Goal: Check status: Check status

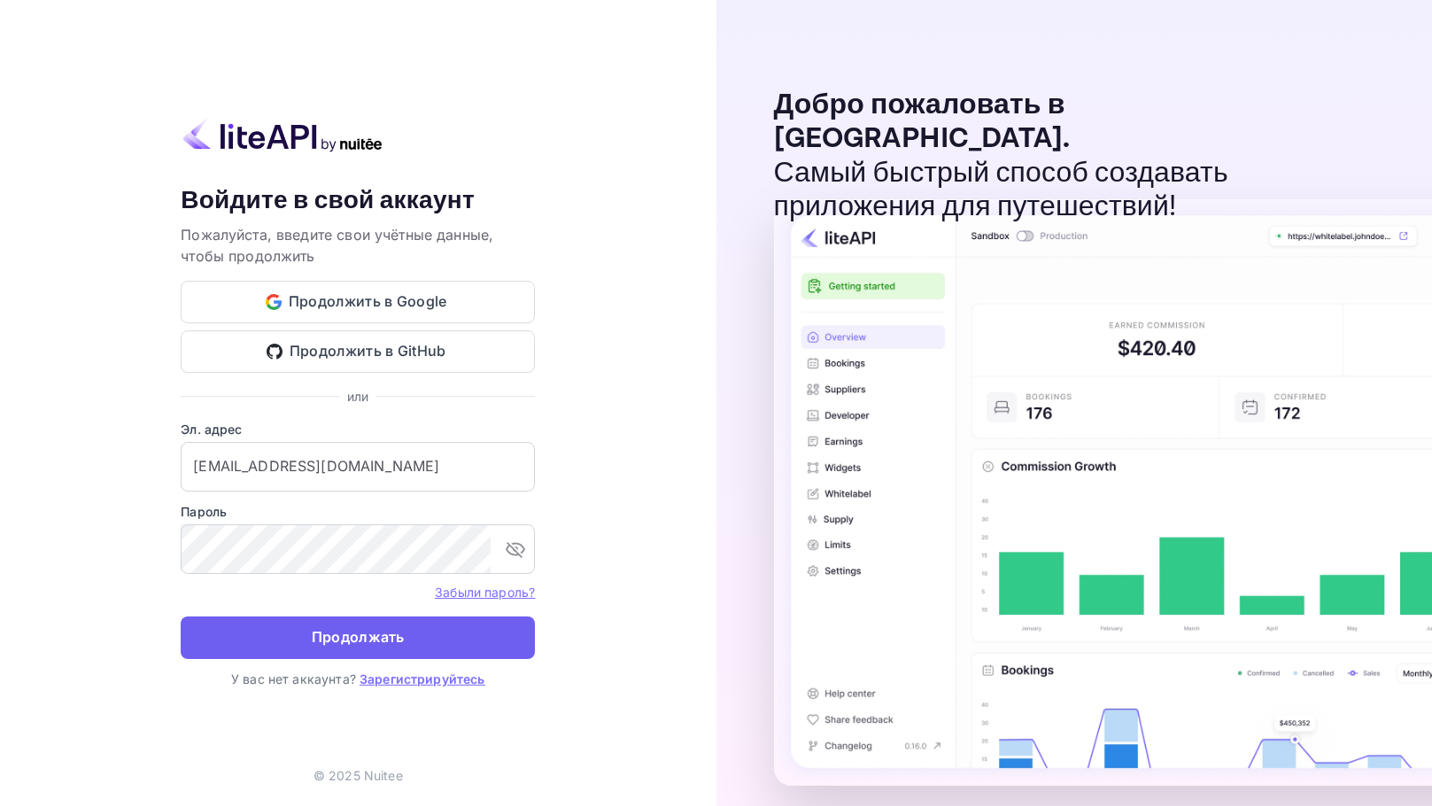
click at [347, 643] on ya-tr-span "Продолжать" at bounding box center [358, 637] width 93 height 24
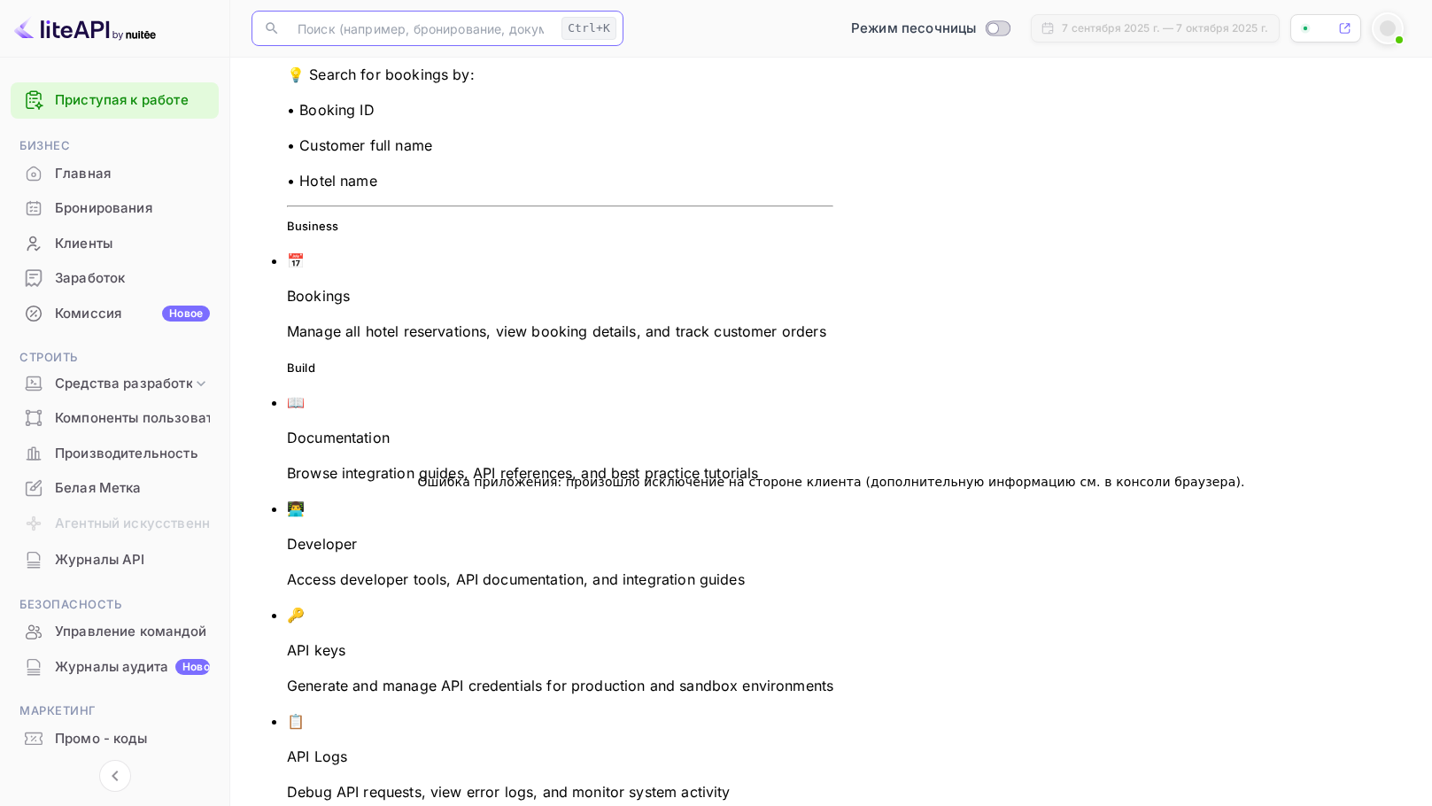
click at [419, 35] on input "text" at bounding box center [420, 28] width 267 height 35
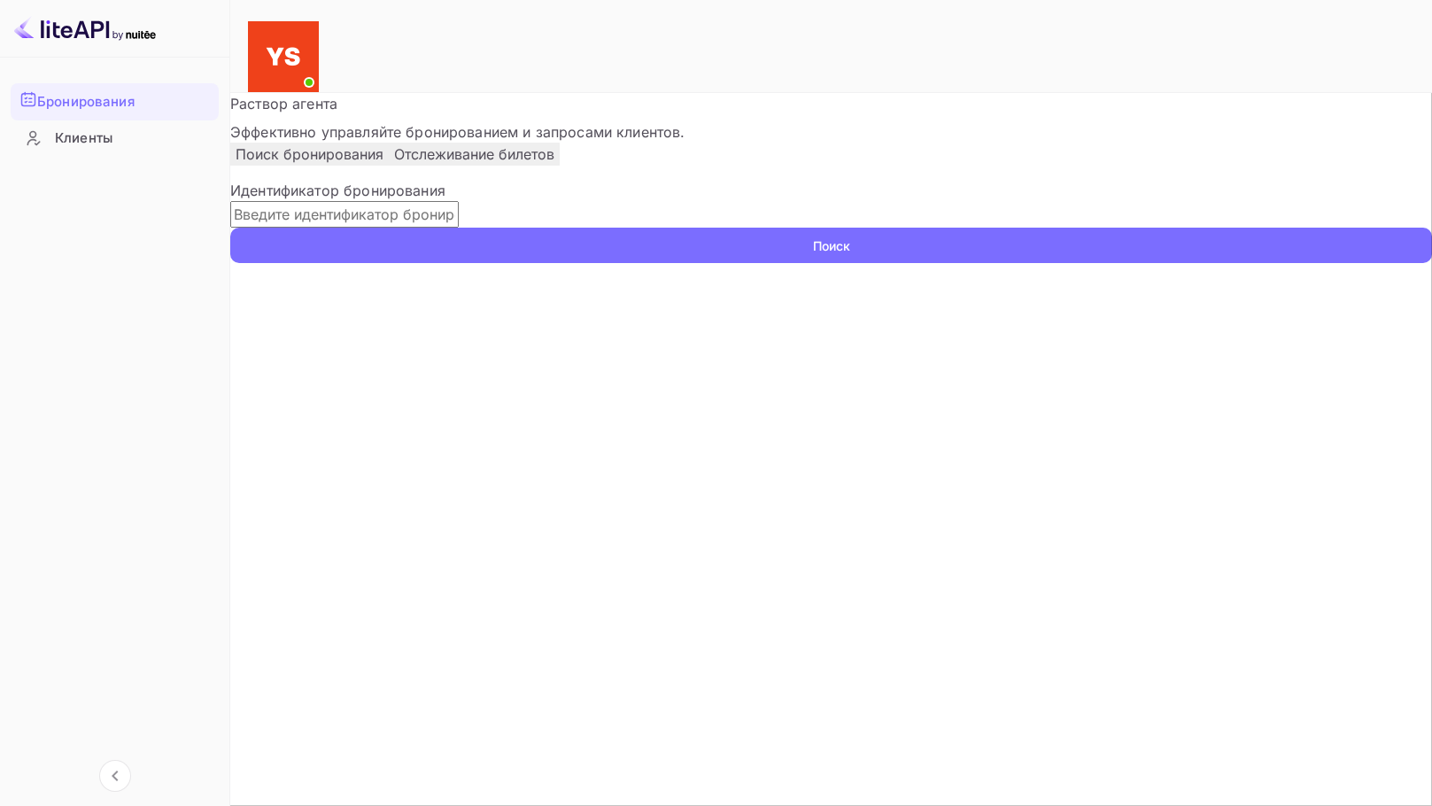
click at [459, 228] on input "text" at bounding box center [344, 214] width 228 height 27
paste input "9330376"
type input "9330376"
click at [230, 228] on button "Поиск" at bounding box center [831, 245] width 1202 height 35
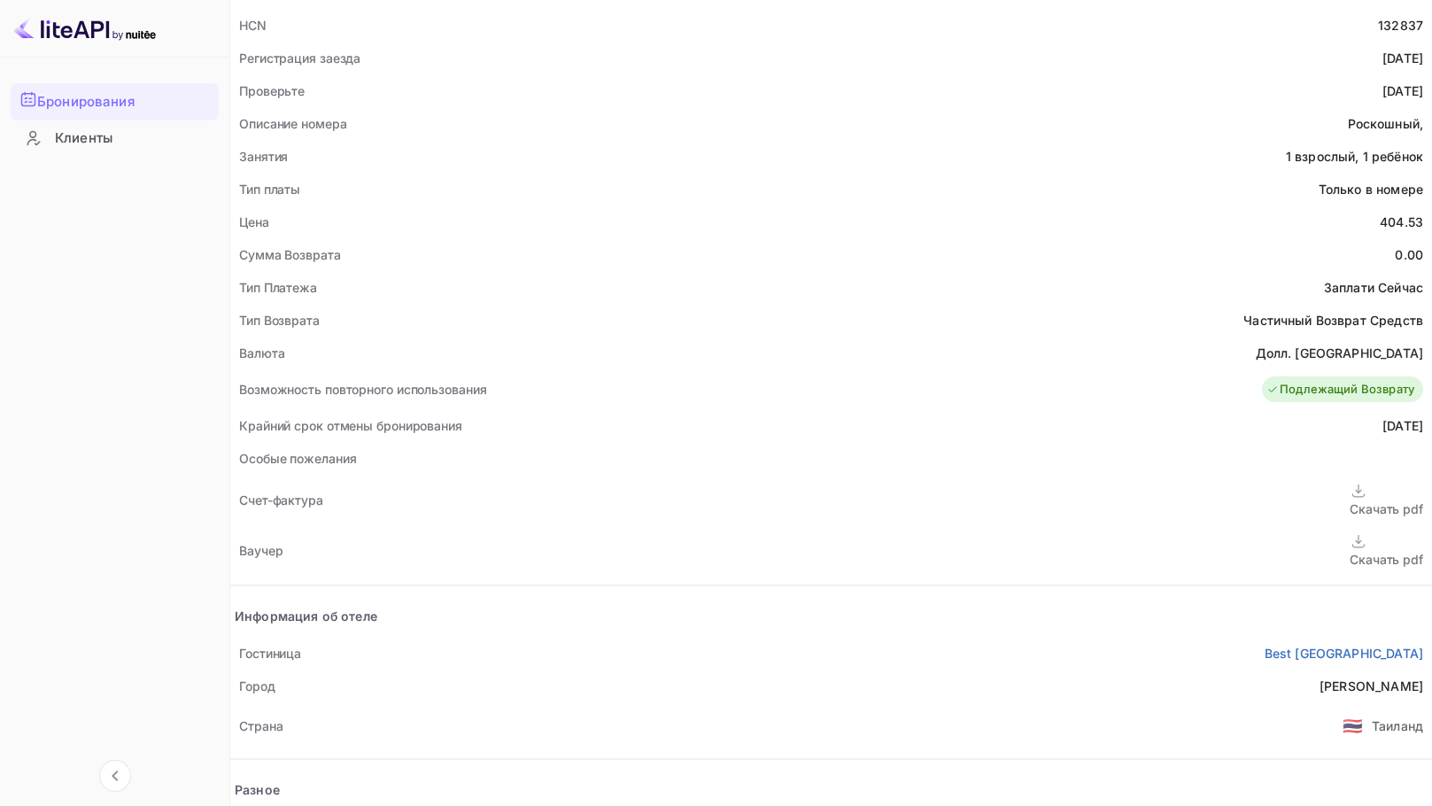
scroll to position [531, 0]
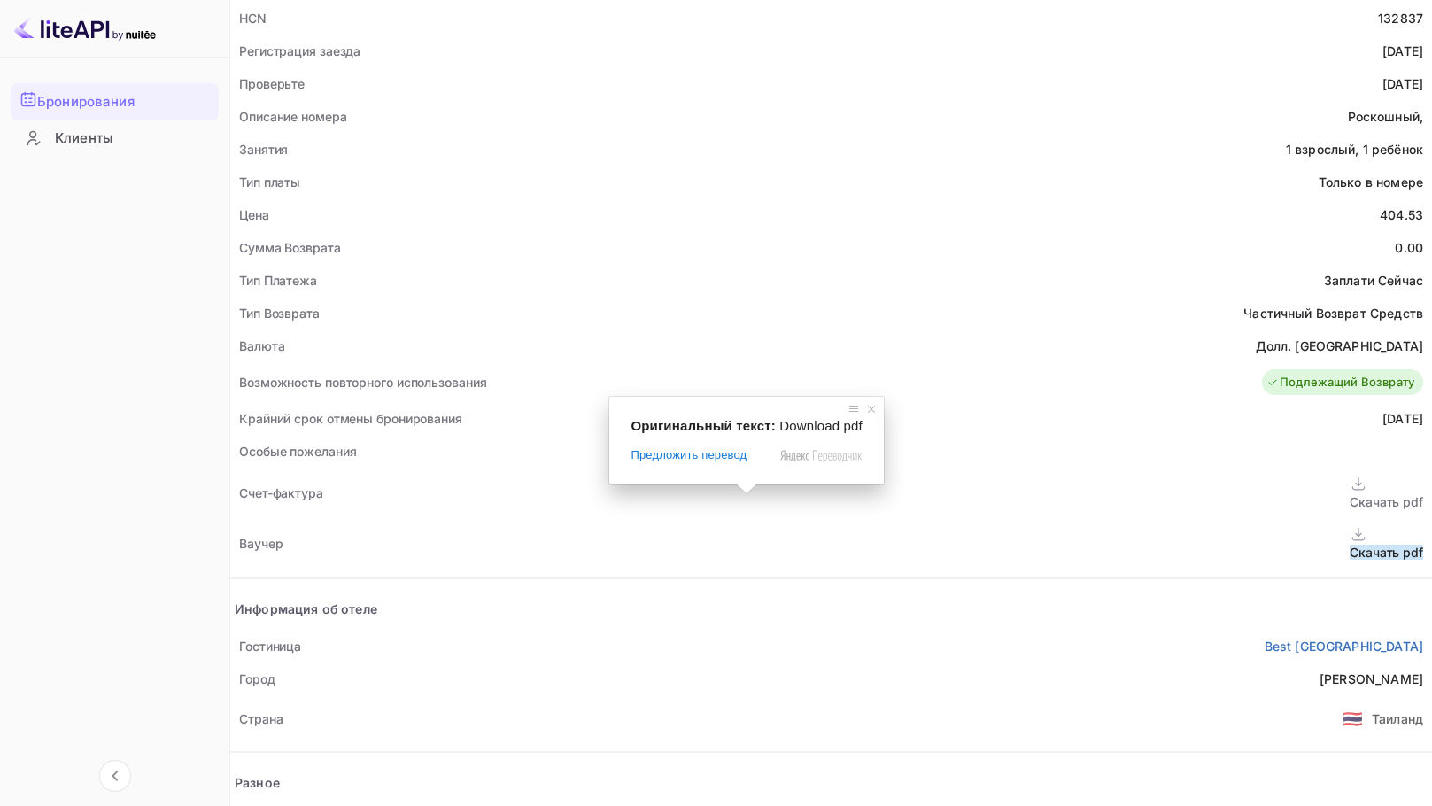
click at [743, 494] on span at bounding box center [746, 489] width 23 height 11
click at [1350, 545] on ya-tr-span "Скачать pdf" at bounding box center [1387, 552] width 74 height 15
